Goal: Task Accomplishment & Management: Manage account settings

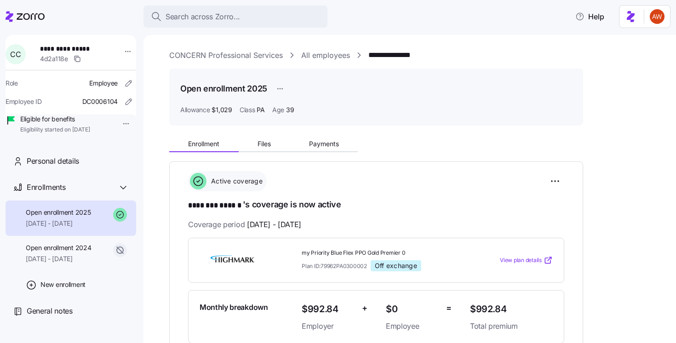
click at [118, 122] on html "**********" at bounding box center [338, 169] width 676 height 338
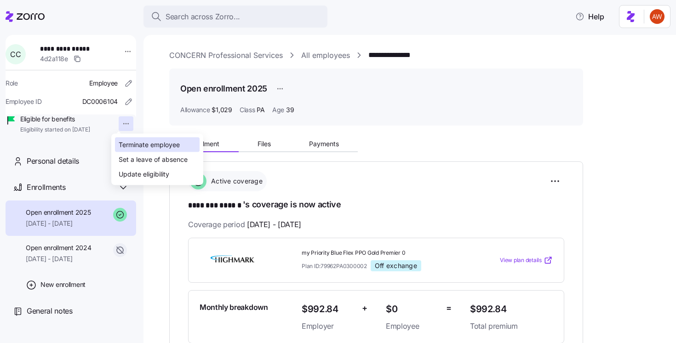
click at [126, 140] on div "Terminate employee" at bounding box center [149, 145] width 61 height 10
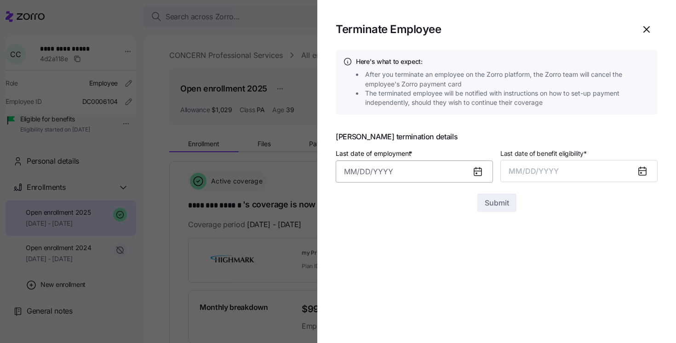
click at [461, 169] on input "Last date of employment *" at bounding box center [414, 172] width 157 height 22
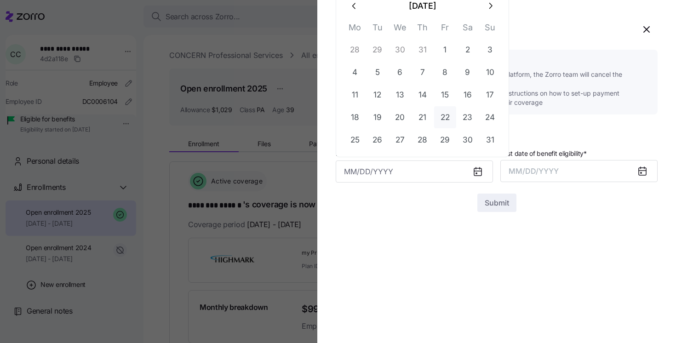
click at [447, 116] on button "22" at bounding box center [445, 117] width 22 height 22
type input "[DATE]"
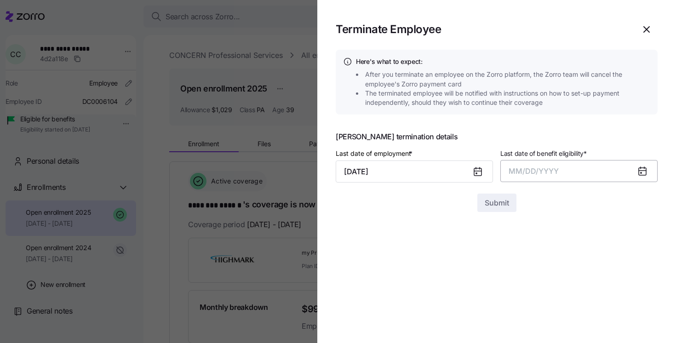
click at [535, 166] on button "MM/DD/YYYY" at bounding box center [578, 171] width 157 height 22
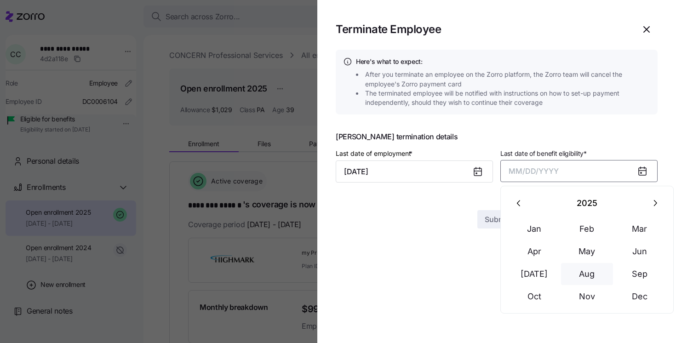
click at [589, 272] on button "Aug" at bounding box center [587, 274] width 52 height 22
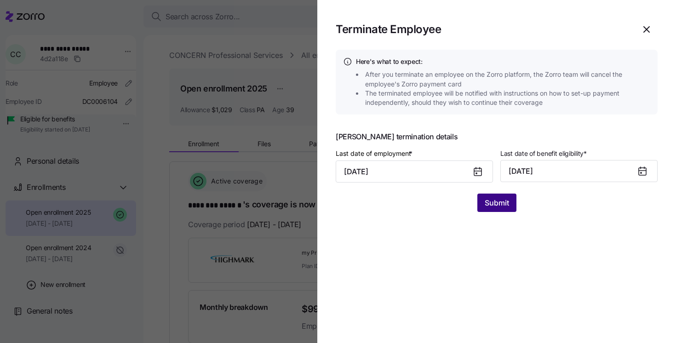
click at [497, 205] on span "Submit" at bounding box center [497, 202] width 24 height 11
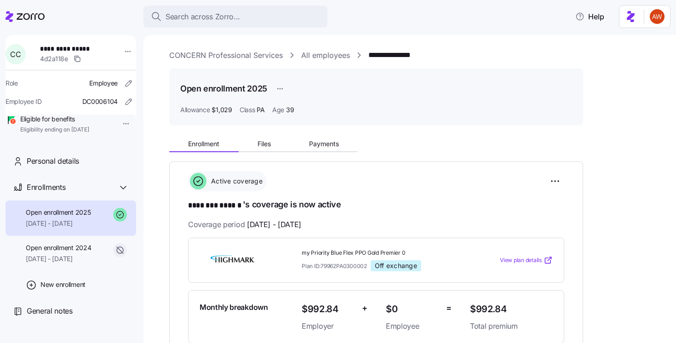
scroll to position [42, 0]
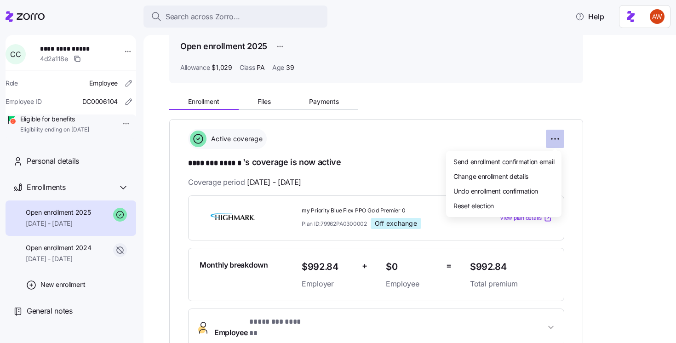
click at [557, 138] on html "**********" at bounding box center [338, 169] width 676 height 338
click at [516, 176] on span "Change enrollment details" at bounding box center [490, 176] width 75 height 9
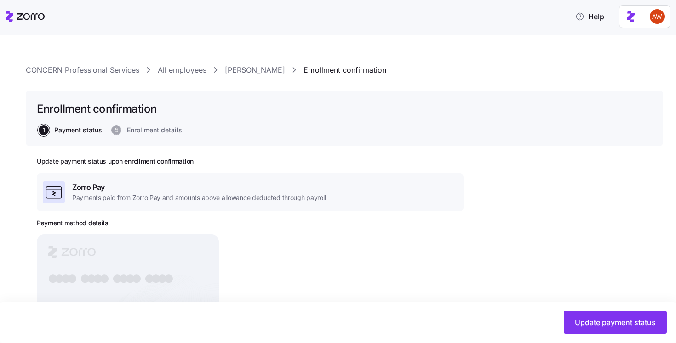
click at [237, 69] on link "[PERSON_NAME]" at bounding box center [255, 69] width 60 height 11
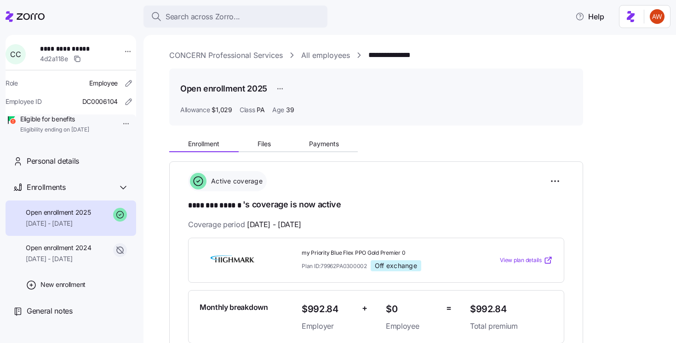
scroll to position [39, 0]
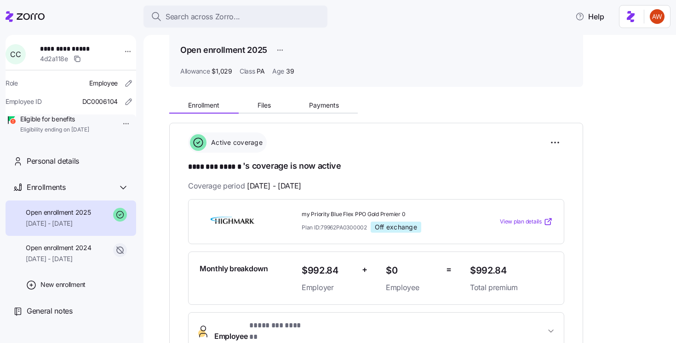
click at [294, 187] on span "[DATE] - [DATE]" at bounding box center [274, 185] width 54 height 11
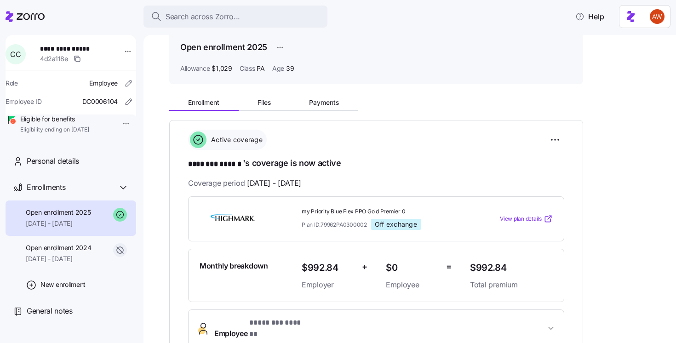
scroll to position [40, 0]
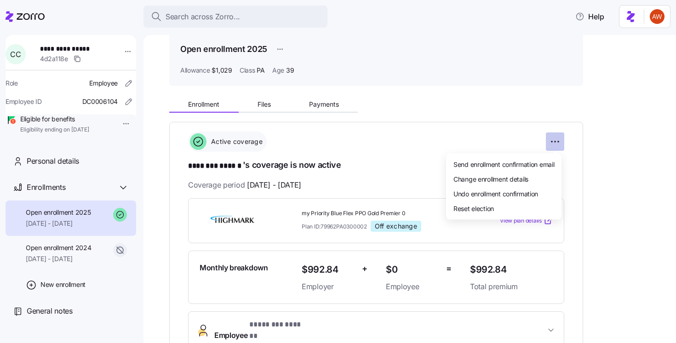
click at [555, 141] on html "**********" at bounding box center [338, 169] width 676 height 338
click at [125, 52] on html "**********" at bounding box center [338, 169] width 676 height 338
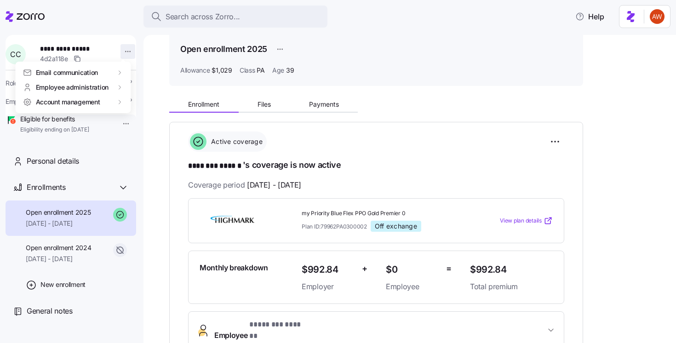
click at [125, 52] on html "**********" at bounding box center [338, 169] width 676 height 338
click at [286, 188] on html "**********" at bounding box center [338, 169] width 676 height 338
click at [288, 184] on span "[DATE] - [DATE]" at bounding box center [274, 184] width 54 height 11
click at [301, 188] on span "[DATE] - [DATE]" at bounding box center [274, 184] width 54 height 11
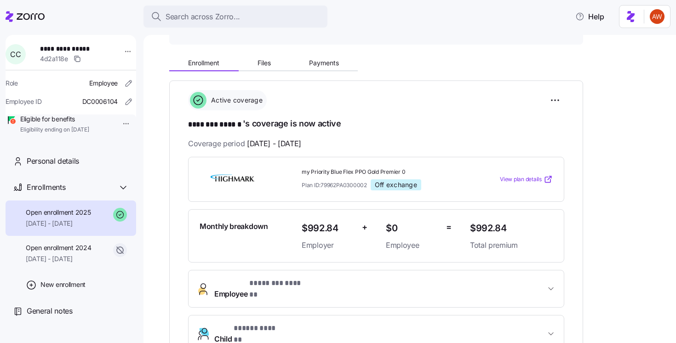
scroll to position [82, 0]
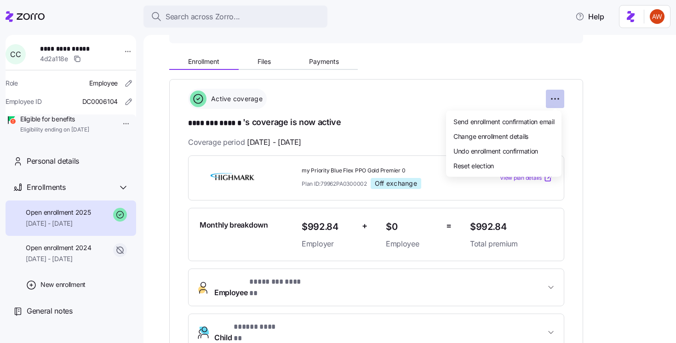
click at [550, 100] on html "**********" at bounding box center [338, 169] width 676 height 338
click at [526, 133] on span "Change enrollment details" at bounding box center [490, 135] width 75 height 9
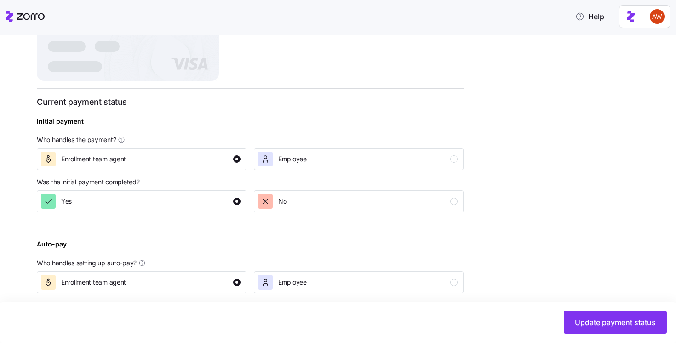
scroll to position [246, 0]
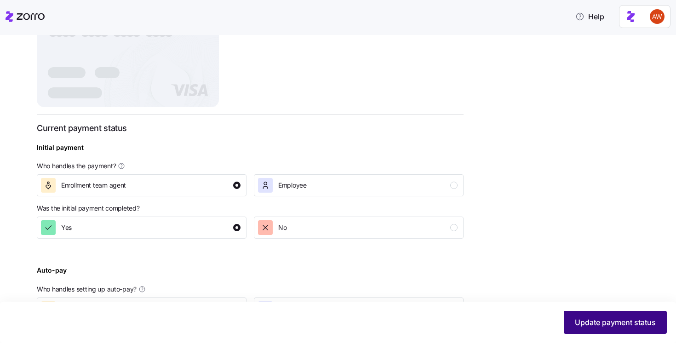
click at [603, 323] on span "Update payment status" at bounding box center [615, 322] width 81 height 11
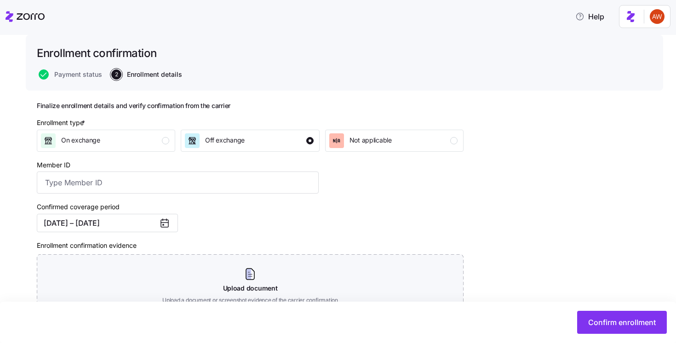
scroll to position [90, 0]
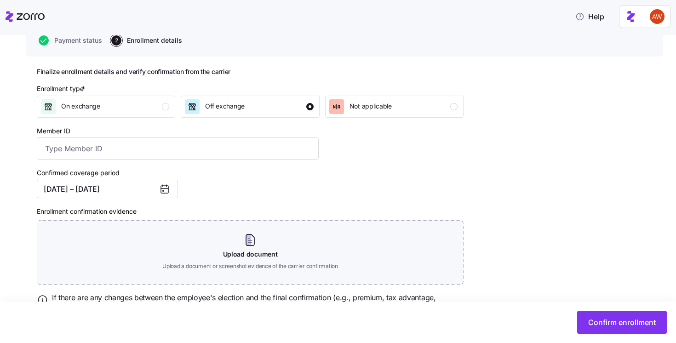
click at [165, 192] on icon at bounding box center [164, 189] width 11 height 11
click at [142, 192] on button "[DATE] – [DATE]" at bounding box center [107, 189] width 141 height 18
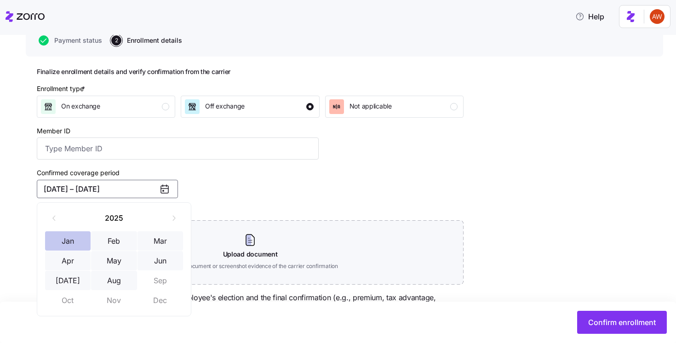
click at [80, 240] on button "Jan" at bounding box center [68, 240] width 46 height 19
click at [117, 275] on button "Aug" at bounding box center [114, 280] width 46 height 19
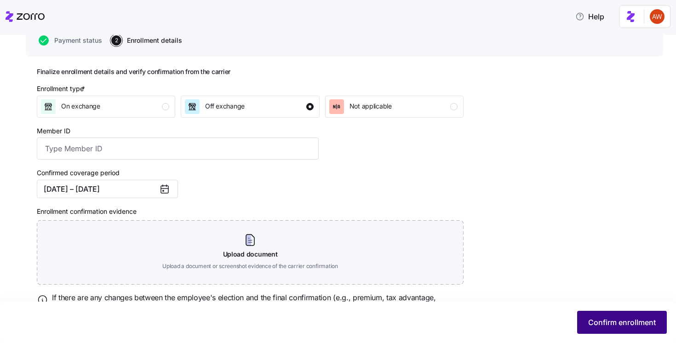
click at [614, 327] on span "Confirm enrollment" at bounding box center [622, 322] width 68 height 11
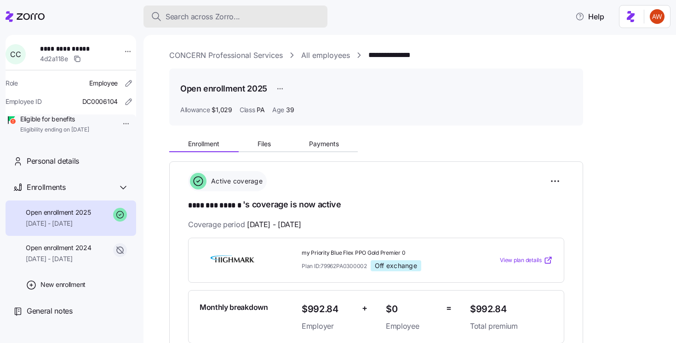
click at [184, 18] on span "Search across Zorro..." at bounding box center [203, 16] width 75 height 11
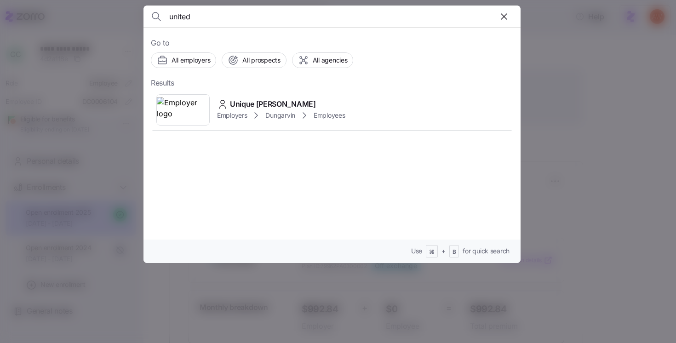
type input "united"
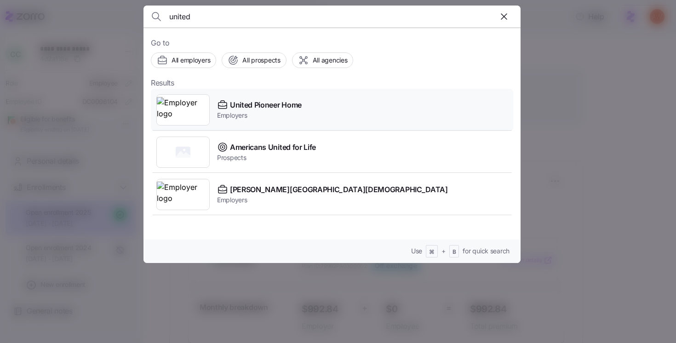
click at [252, 108] on span "United Pioneer Home" at bounding box center [266, 104] width 72 height 11
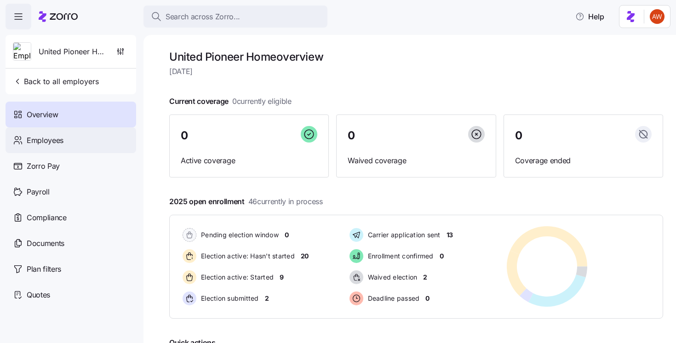
click at [84, 144] on div "Employees" at bounding box center [71, 140] width 131 height 26
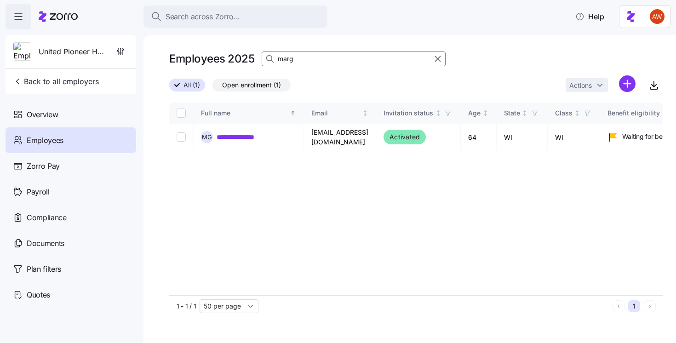
click at [72, 143] on div "Employees" at bounding box center [71, 140] width 131 height 26
click at [436, 58] on icon "button" at bounding box center [438, 58] width 10 height 11
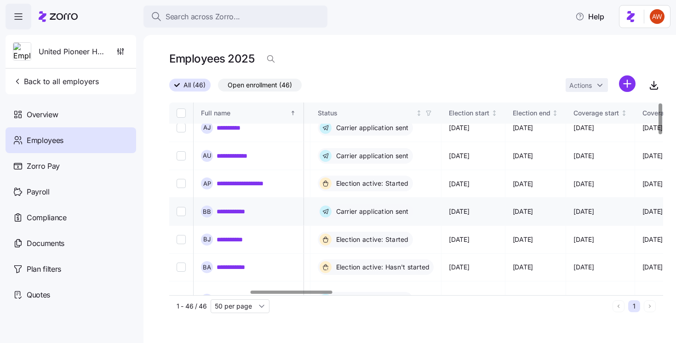
scroll to position [0, 485]
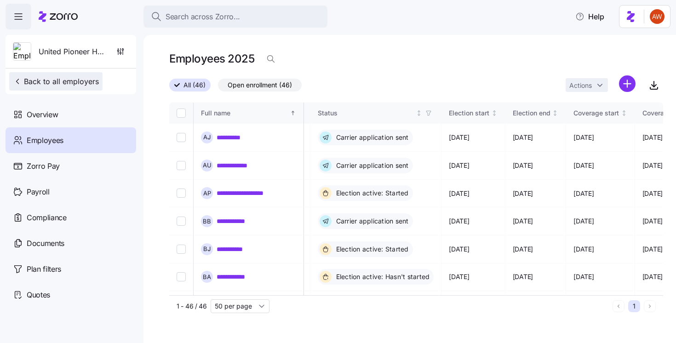
click at [78, 82] on span "Back to all employers" at bounding box center [56, 81] width 86 height 11
